Goal: Find specific page/section

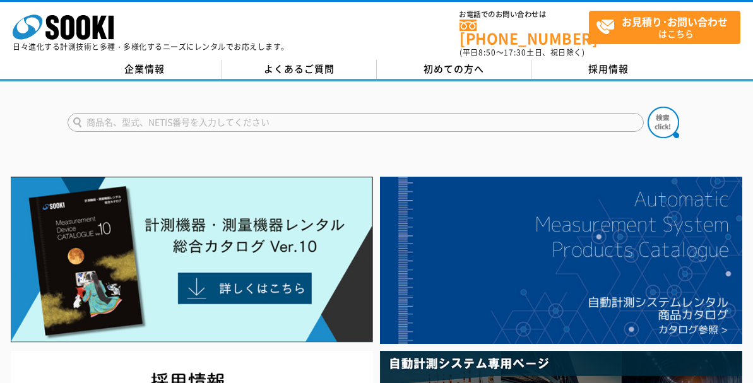
click at [126, 113] on input "text" at bounding box center [356, 122] width 576 height 19
type input "上皿はかり"
click at [647, 107] on button at bounding box center [663, 123] width 32 height 32
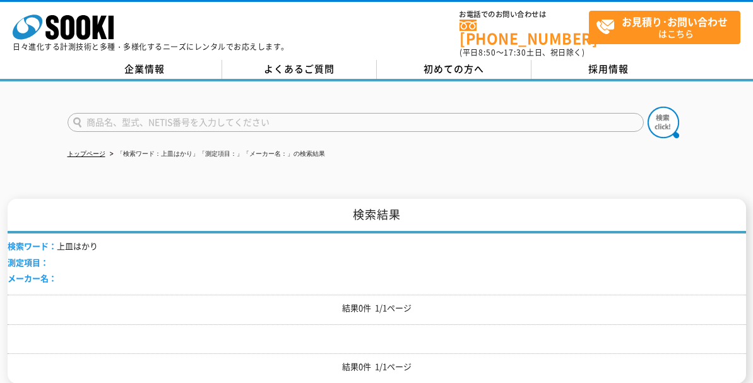
click at [156, 148] on li "「検索ワード：上皿はかり」「測定項目：」「メーカー名：」の検索結果" at bounding box center [216, 154] width 218 height 13
click at [176, 148] on li "「検索ワード：上皿はかり」「測定項目：」「メーカー名：」の検索結果" at bounding box center [216, 154] width 218 height 13
click at [92, 150] on link "トップページ" at bounding box center [87, 153] width 38 height 7
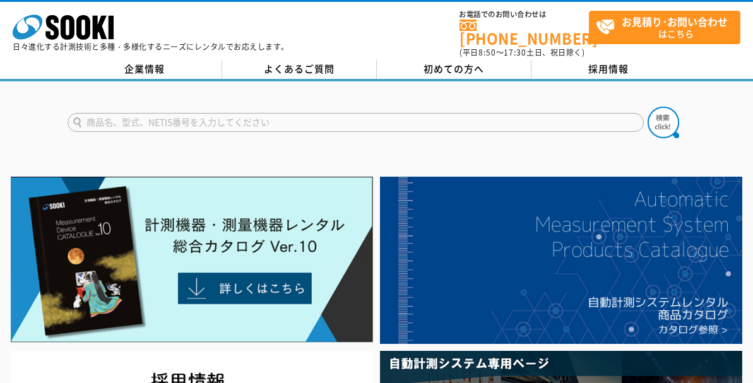
click at [205, 115] on input "text" at bounding box center [356, 122] width 576 height 19
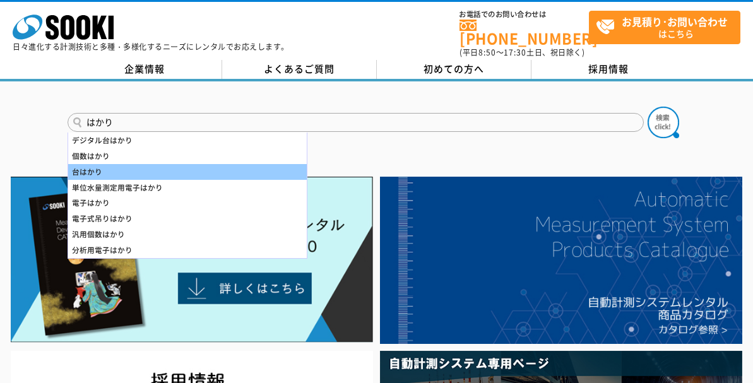
click at [111, 164] on div "台はかり" at bounding box center [187, 172] width 239 height 16
type input "台はかり"
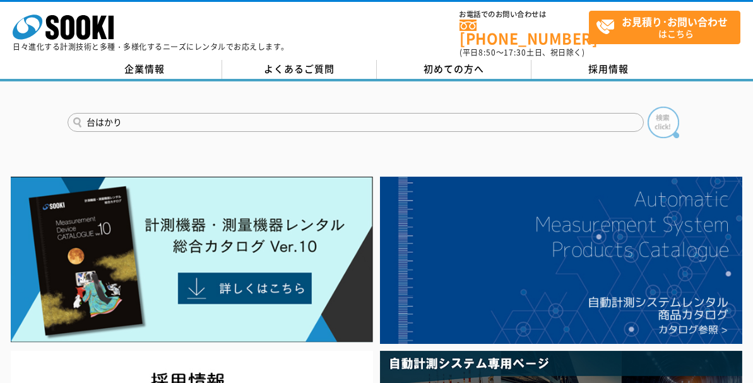
click at [666, 113] on img at bounding box center [663, 123] width 32 height 32
